Goal: Navigation & Orientation: Find specific page/section

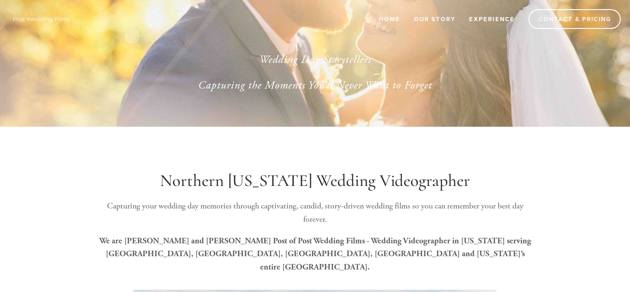
click at [498, 21] on link "Experience" at bounding box center [491, 18] width 57 height 15
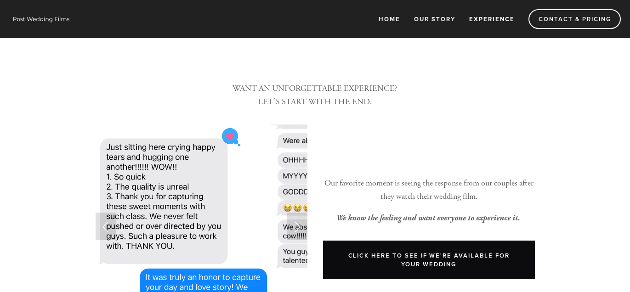
click at [428, 266] on link "Click Here to see if We're available for your wedding" at bounding box center [429, 260] width 212 height 39
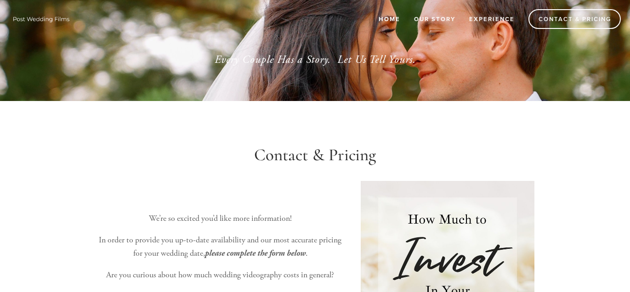
click at [390, 11] on link "Home" at bounding box center [390, 18] width 34 height 15
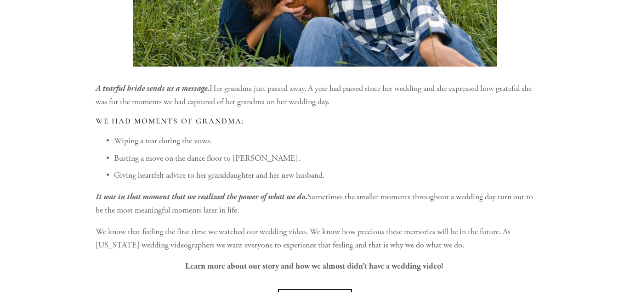
scroll to position [459, 0]
